Goal: Navigation & Orientation: Go to known website

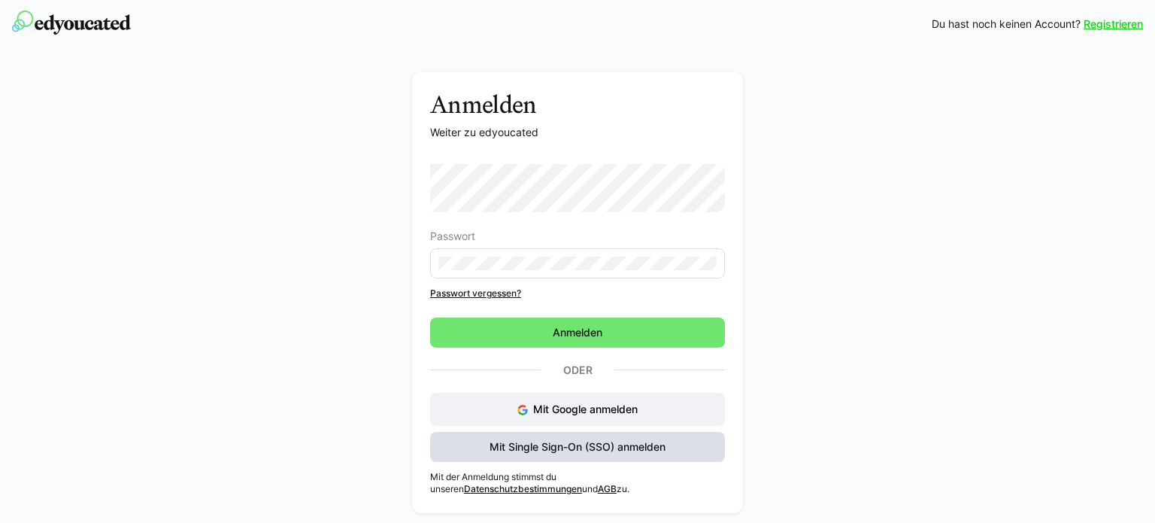
click at [545, 441] on span "Mit Single Sign-On (SSO) anmelden" at bounding box center [577, 446] width 180 height 15
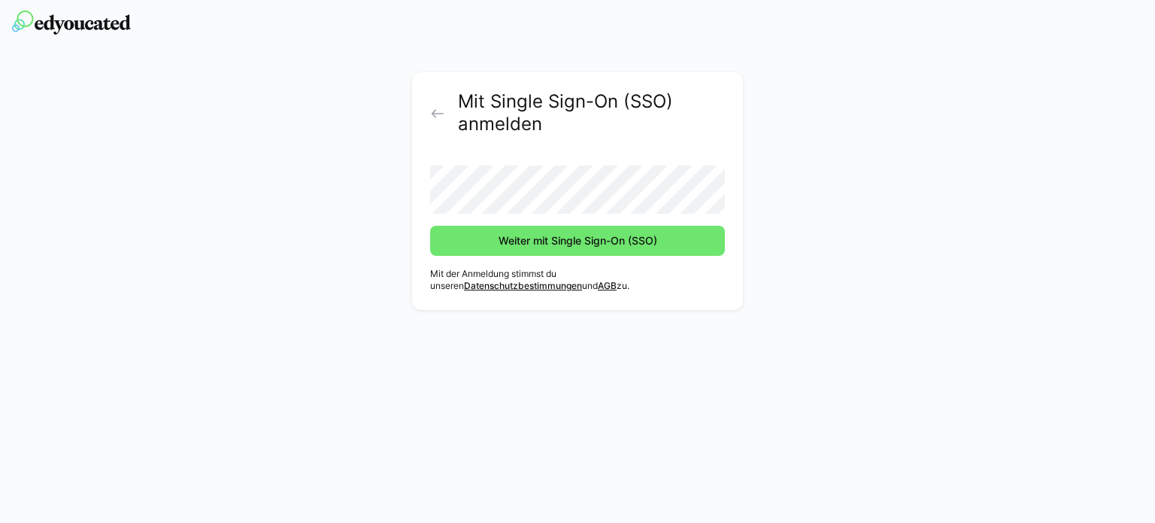
click at [430, 226] on button "Weiter mit Single Sign-On (SSO)" at bounding box center [577, 241] width 295 height 30
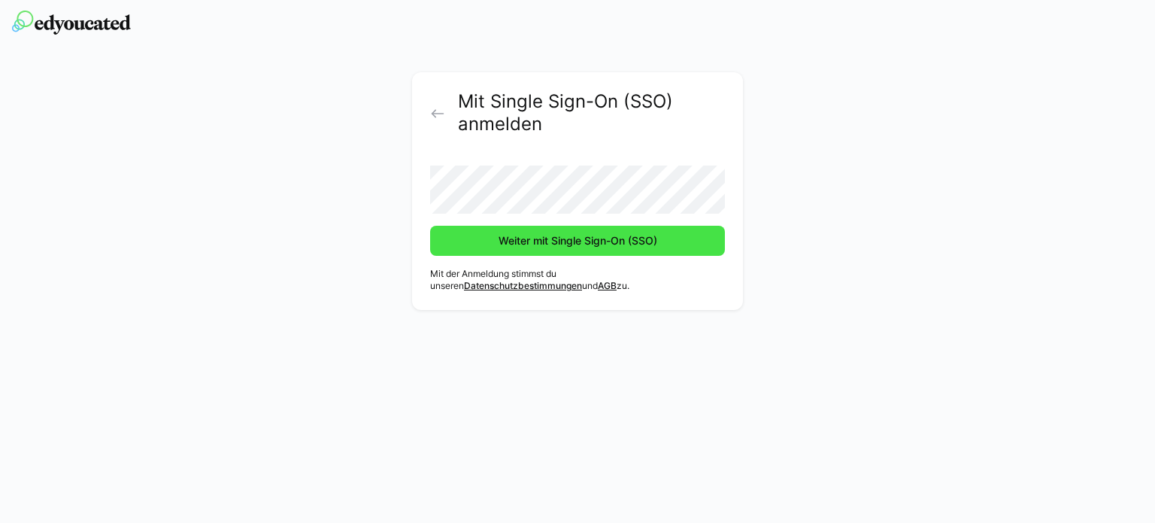
click at [518, 252] on span "Weiter mit Single Sign-On (SSO)" at bounding box center [577, 241] width 295 height 30
